Goal: Task Accomplishment & Management: Manage account settings

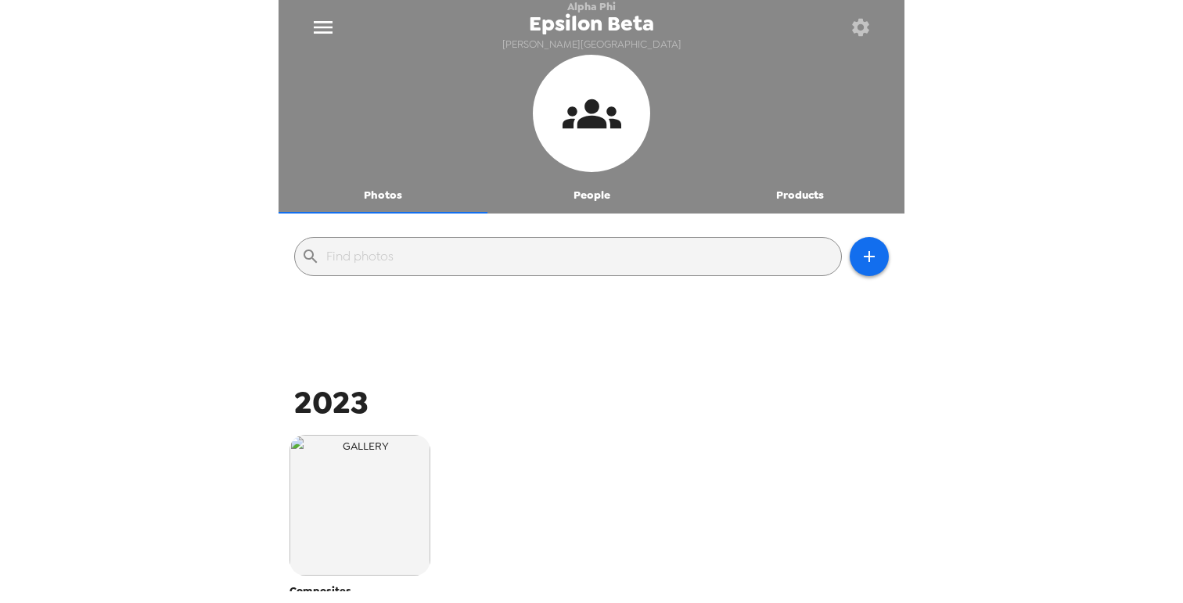
click at [593, 208] on button "People" at bounding box center [592, 195] width 209 height 38
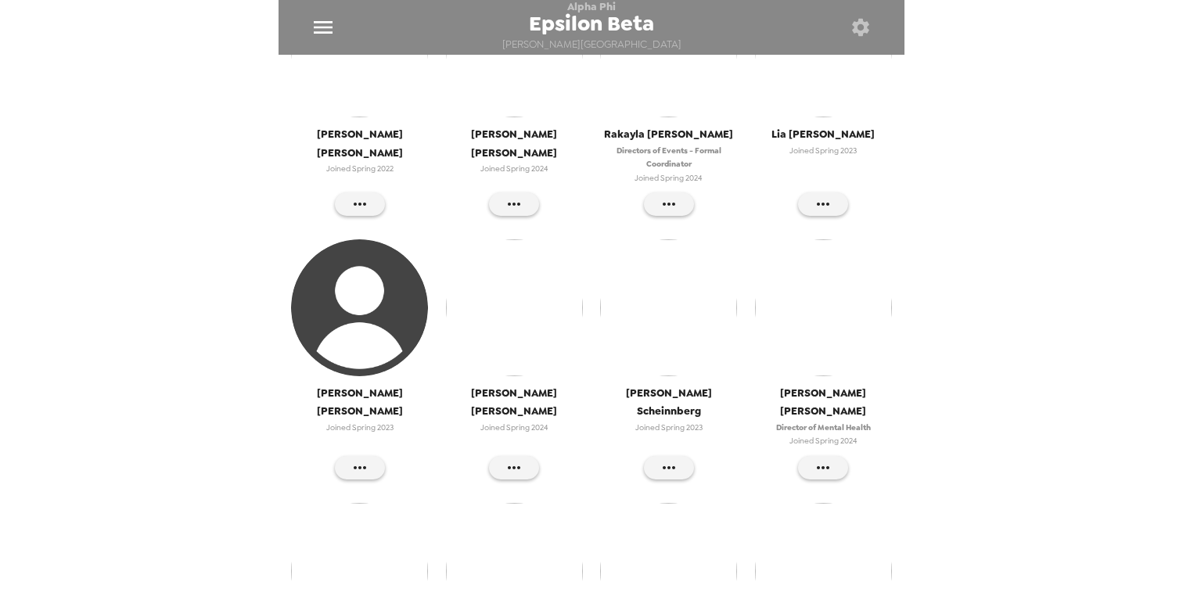
scroll to position [6312, 0]
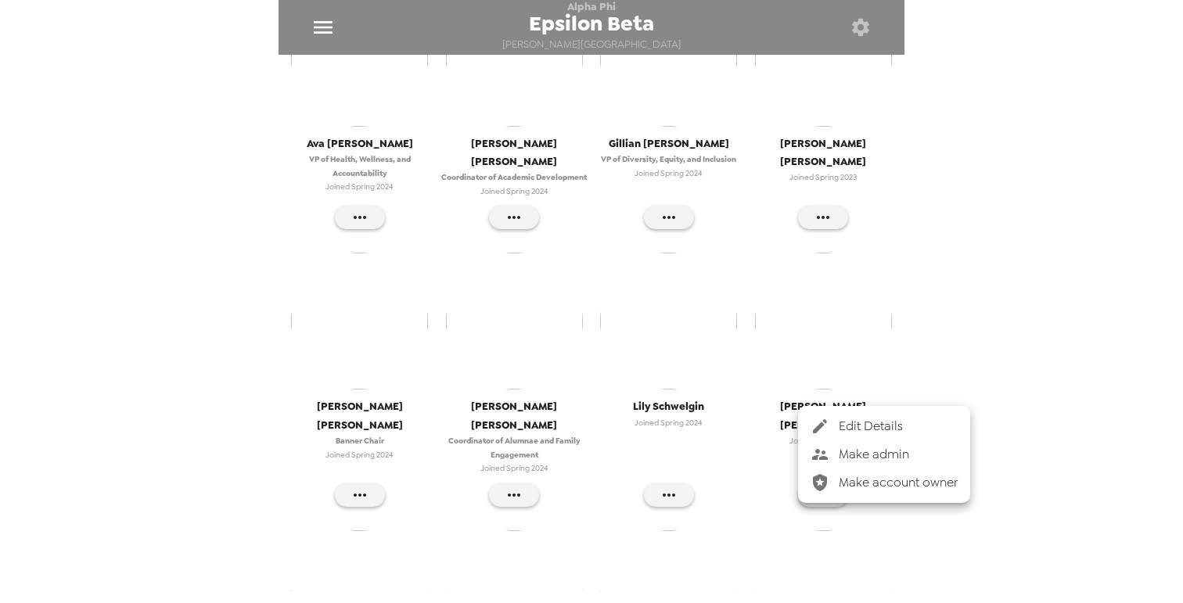
click at [839, 265] on div at bounding box center [591, 301] width 1183 height 603
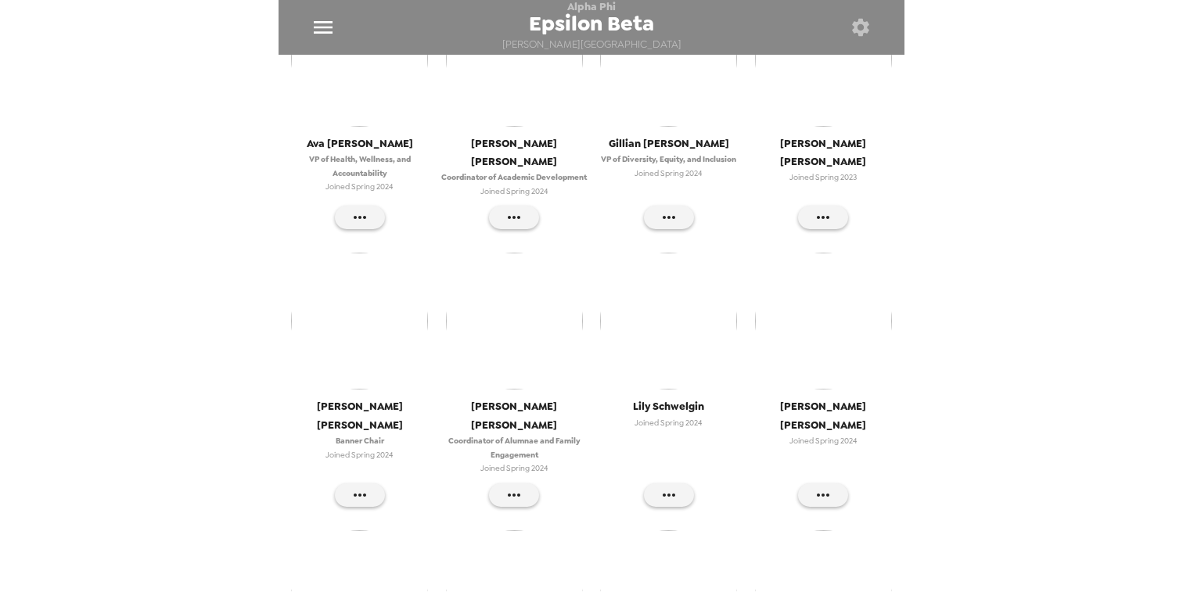
click at [828, 531] on img "button" at bounding box center [823, 599] width 137 height 137
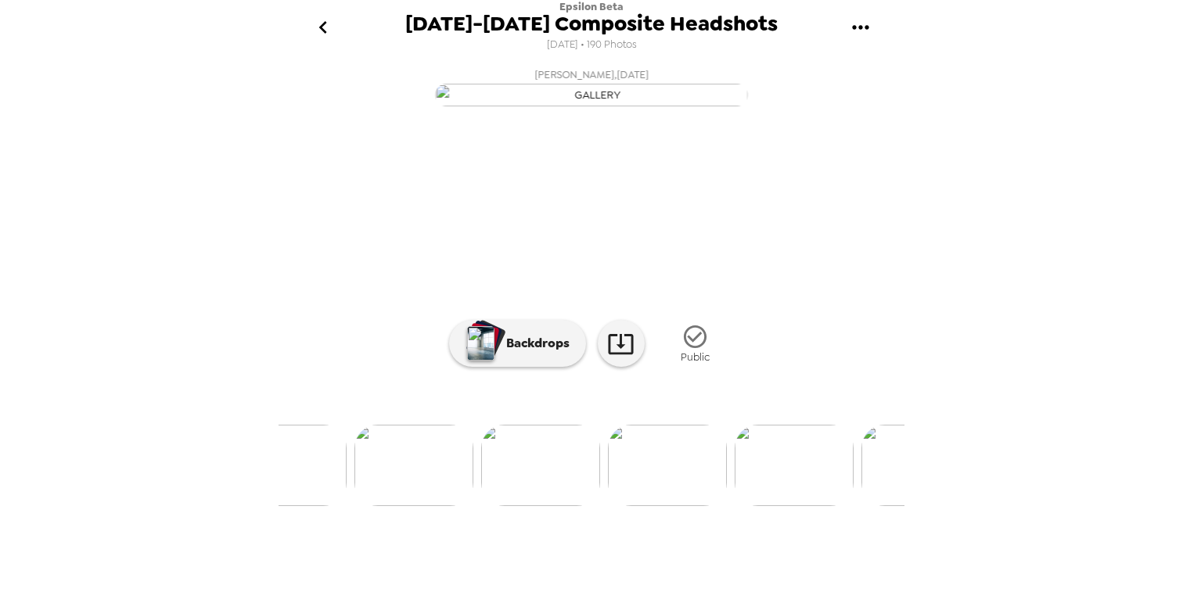
scroll to position [0, 16543]
click at [643, 506] on img at bounding box center [659, 465] width 119 height 81
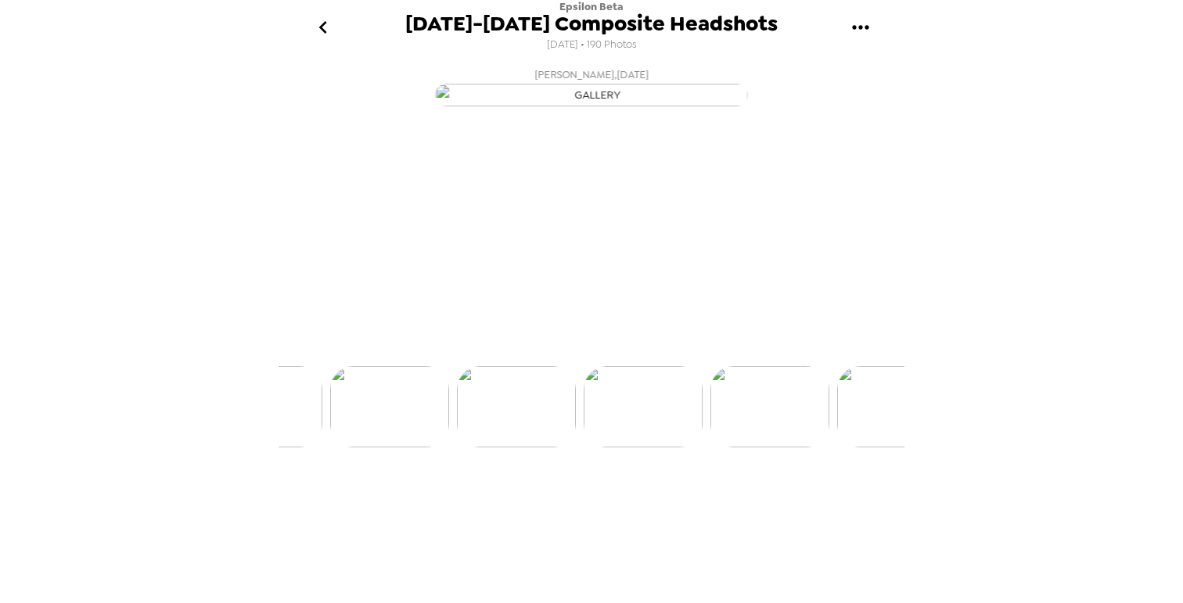
scroll to position [0, 16605]
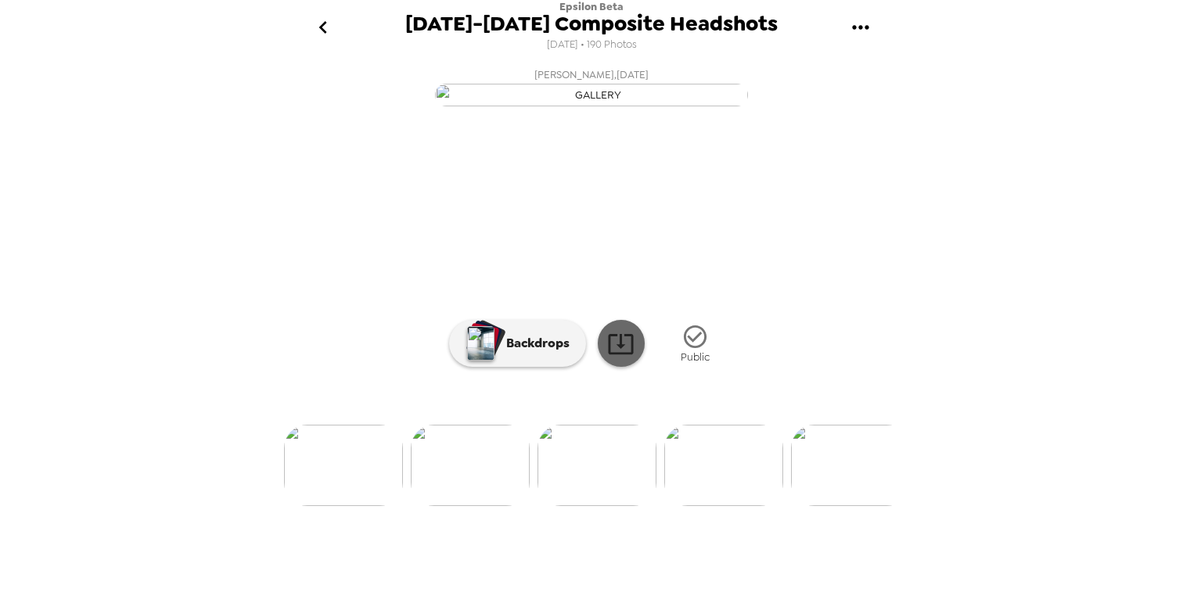
click at [614, 358] on icon at bounding box center [620, 343] width 27 height 27
